Goal: Navigation & Orientation: Go to known website

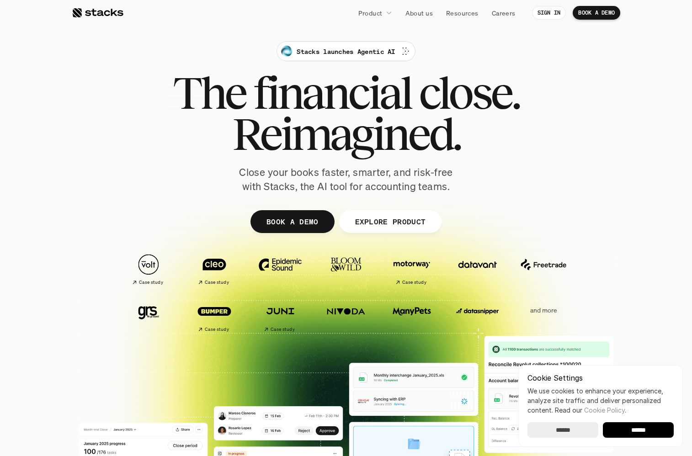
click at [250, 120] on span "Reimagined." at bounding box center [346, 133] width 228 height 41
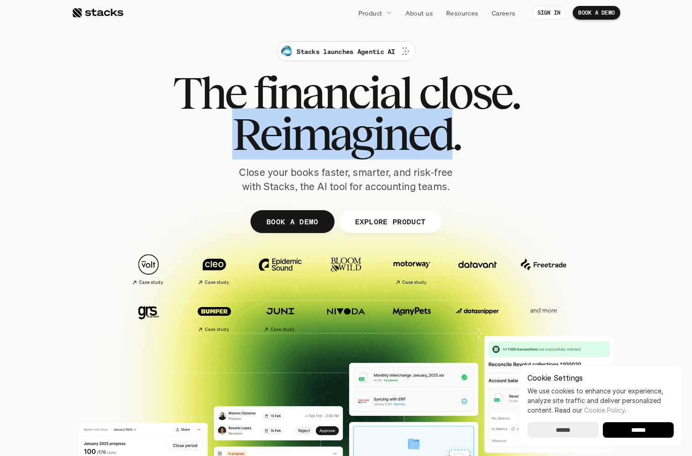
click at [250, 120] on span "Reimagined." at bounding box center [346, 133] width 228 height 41
click at [209, 106] on span "The" at bounding box center [209, 92] width 73 height 41
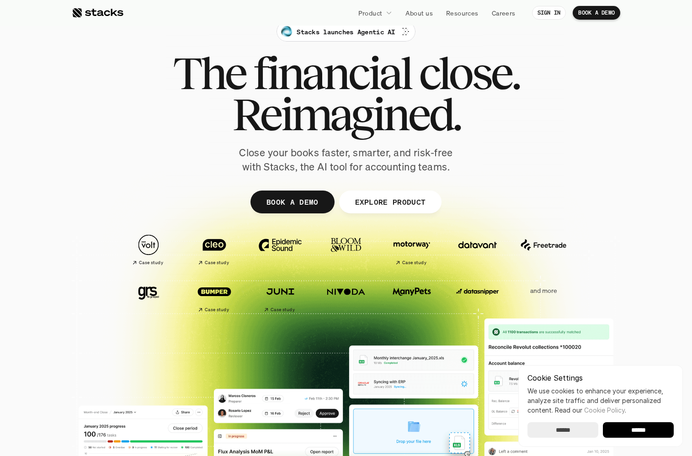
scroll to position [26, 0]
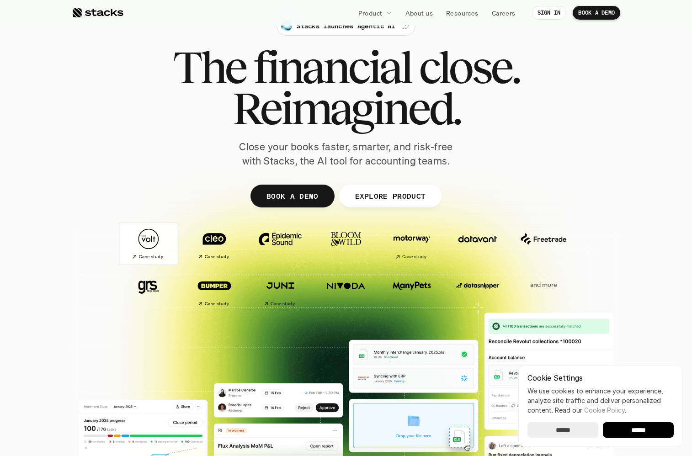
click at [158, 246] on img at bounding box center [148, 239] width 51 height 36
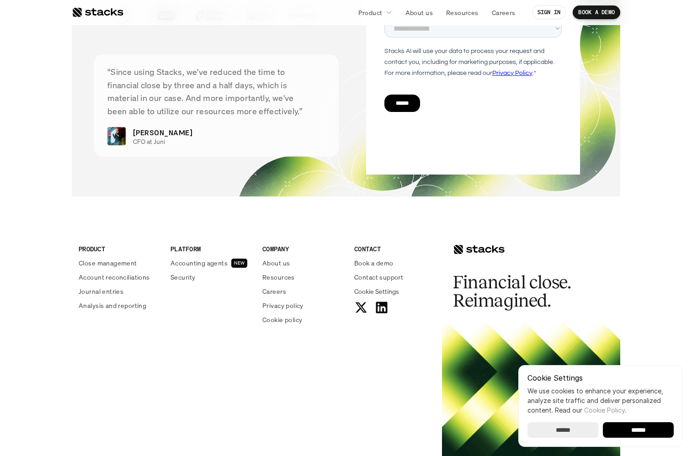
scroll to position [2442, 0]
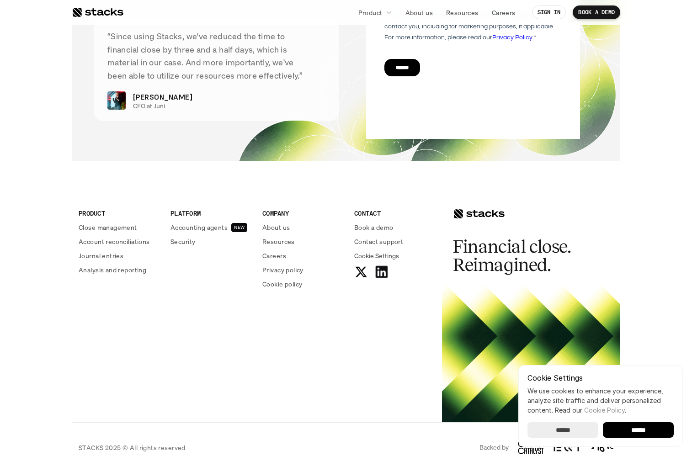
click at [378, 264] on icon at bounding box center [381, 271] width 15 height 15
